Goal: Transaction & Acquisition: Download file/media

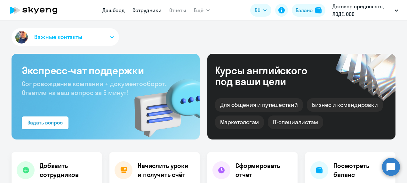
select select "30"
click at [150, 12] on link "Сотрудники" at bounding box center [146, 10] width 29 height 6
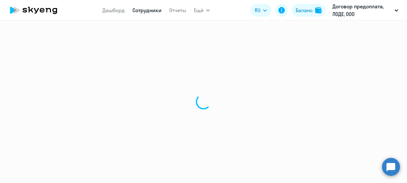
select select "30"
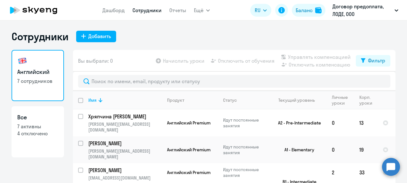
scroll to position [22, 0]
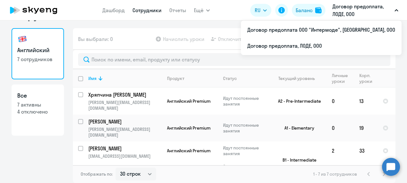
click at [367, 4] on p "Договор предоплата, ЛОДЕ, ООО" at bounding box center [361, 10] width 59 height 15
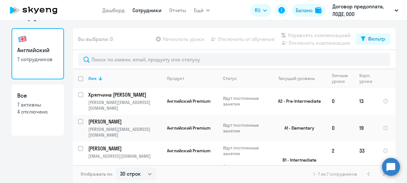
click at [369, 12] on p "Договор предоплата, ЛОДЕ, ООО" at bounding box center [361, 10] width 59 height 15
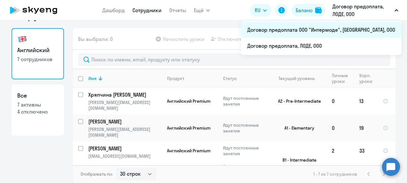
click at [356, 28] on li "Договор предоплата ООО "Интермоде", [GEOGRAPHIC_DATA], ООО" at bounding box center [321, 30] width 161 height 16
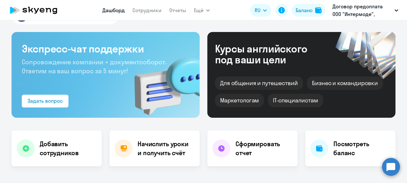
select select "30"
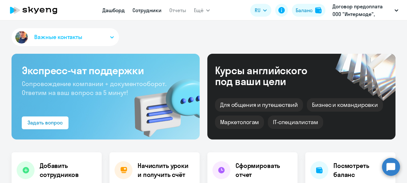
click at [146, 12] on link "Сотрудники" at bounding box center [146, 10] width 29 height 6
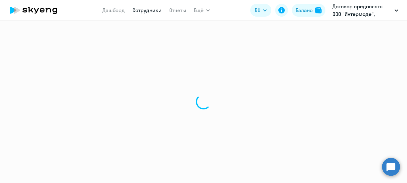
select select "30"
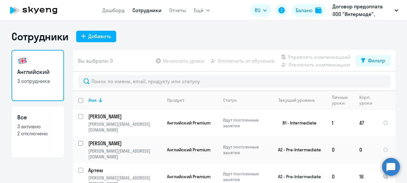
click at [147, 167] on p "Артем" at bounding box center [124, 170] width 72 height 7
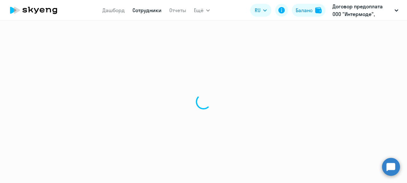
select select "english"
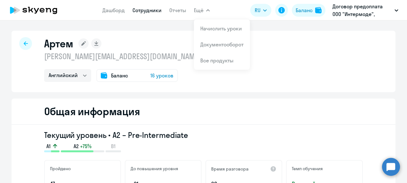
click at [24, 45] on icon at bounding box center [26, 43] width 4 height 4
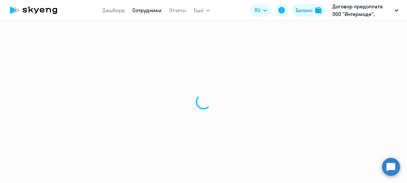
select select "30"
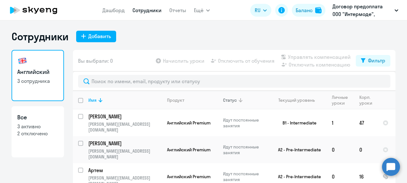
scroll to position [22, 0]
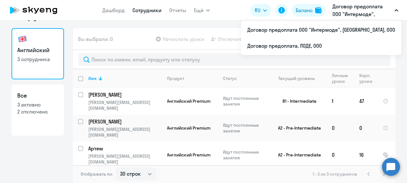
drag, startPoint x: 383, startPoint y: 9, endPoint x: 389, endPoint y: 5, distance: 7.1
click at [389, 5] on p "Договор предоплата ООО "Интермоде", [GEOGRAPHIC_DATA], ООО" at bounding box center [361, 10] width 59 height 15
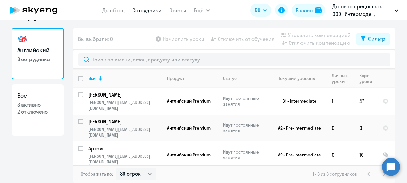
click at [392, 11] on button "Договор предоплата ООО "Интермоде", [GEOGRAPHIC_DATA], ООО" at bounding box center [365, 10] width 72 height 15
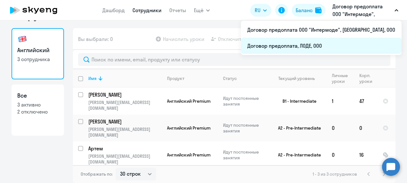
click at [337, 49] on li "Договор предоплата, ЛОДЕ, ООО" at bounding box center [321, 46] width 161 height 16
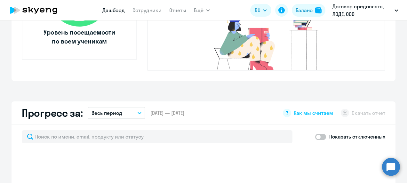
select select "30"
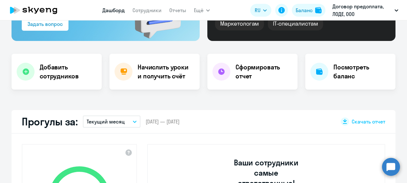
scroll to position [97, 0]
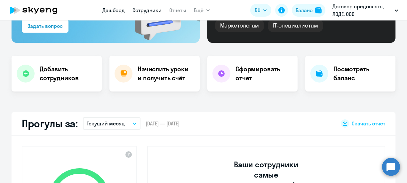
click at [152, 10] on link "Сотрудники" at bounding box center [146, 10] width 29 height 6
select select "30"
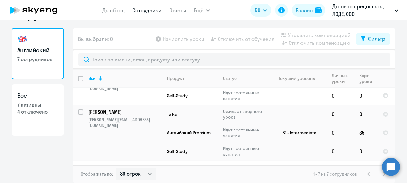
scroll to position [22, 0]
click at [28, 101] on link "Все 7 активны 4 отключено" at bounding box center [38, 109] width 52 height 51
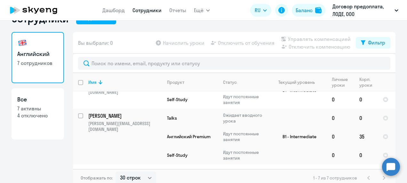
select select "30"
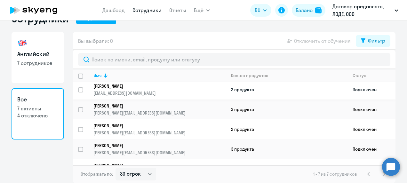
scroll to position [53, 0]
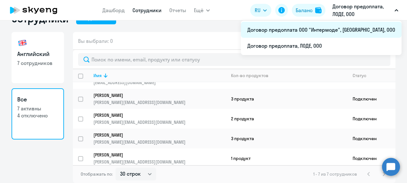
click at [353, 31] on li "Договор предоплата ООО "Интермоде", [GEOGRAPHIC_DATA], ООО" at bounding box center [321, 30] width 161 height 16
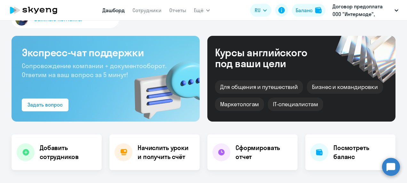
select select "30"
click at [142, 8] on link "Сотрудники" at bounding box center [146, 10] width 29 height 6
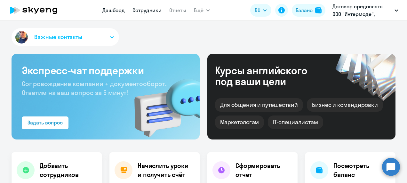
select select "30"
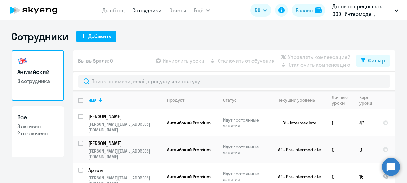
click at [48, 145] on link "Все 3 активно 2 отключено" at bounding box center [38, 131] width 52 height 51
select select "30"
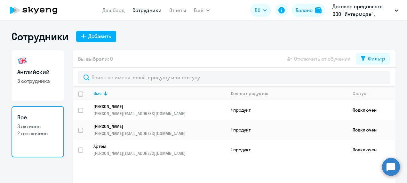
click at [36, 94] on link "Английский 3 сотрудника" at bounding box center [38, 75] width 52 height 51
select select "30"
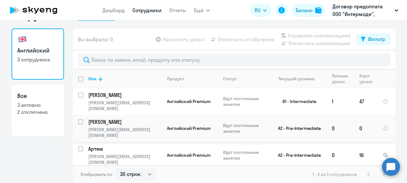
scroll to position [21, 0]
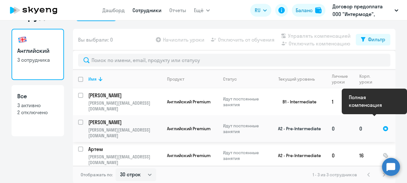
click at [382, 126] on div at bounding box center [385, 129] width 6 height 6
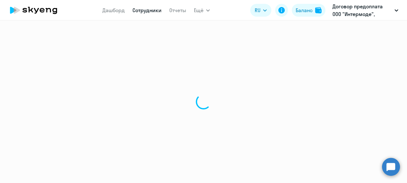
select select "english"
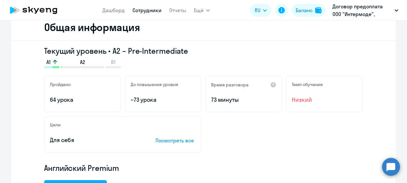
scroll to position [106, 0]
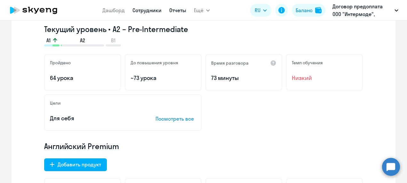
click at [178, 9] on link "Отчеты" at bounding box center [177, 10] width 17 height 6
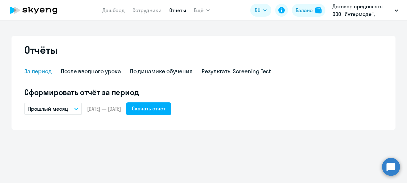
click at [73, 110] on button "Прошлый месяц" at bounding box center [53, 109] width 58 height 12
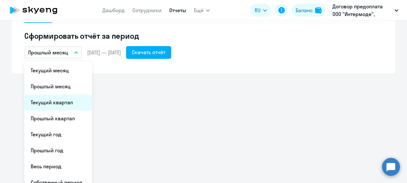
scroll to position [56, 0]
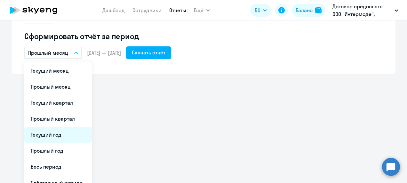
click at [58, 137] on li "Текущий год" at bounding box center [57, 135] width 67 height 16
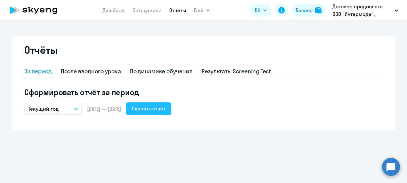
click at [171, 104] on button "Скачать отчёт" at bounding box center [148, 108] width 45 height 13
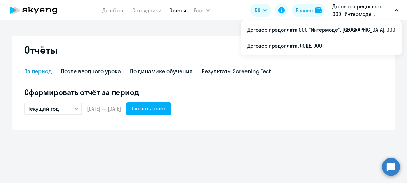
click at [354, 11] on p "Договор предоплата ООО "Интермоде", [GEOGRAPHIC_DATA], ООО" at bounding box center [361, 10] width 59 height 15
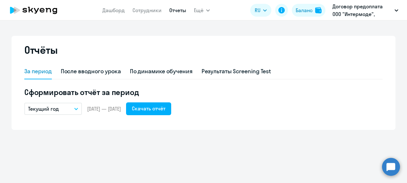
click at [393, 11] on button "Договор предоплата ООО "Интермоде", [GEOGRAPHIC_DATA], ООО" at bounding box center [365, 10] width 72 height 15
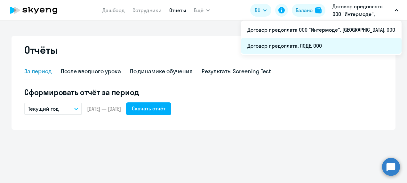
click at [343, 46] on li "Договор предоплата, ЛОДЕ, ООО" at bounding box center [321, 46] width 161 height 16
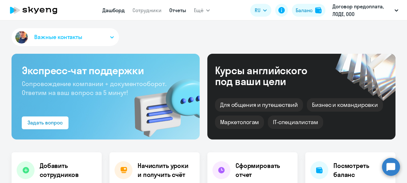
click at [175, 11] on link "Отчеты" at bounding box center [177, 10] width 17 height 6
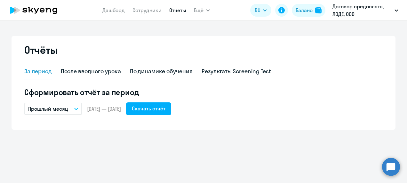
click at [77, 106] on button "Прошлый месяц" at bounding box center [53, 109] width 58 height 12
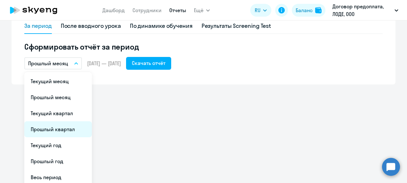
scroll to position [46, 0]
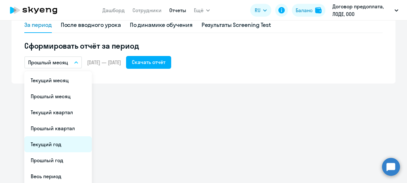
click at [72, 144] on li "Текущий год" at bounding box center [57, 144] width 67 height 16
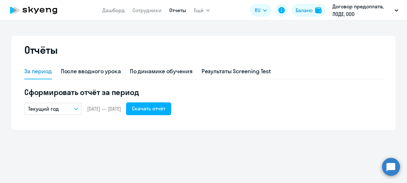
scroll to position [0, 0]
click at [164, 107] on div "Скачать отчёт" at bounding box center [149, 109] width 34 height 8
